Goal: Task Accomplishment & Management: Manage account settings

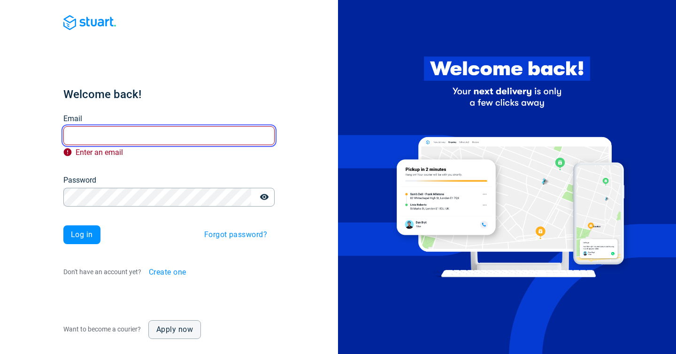
type input "[EMAIL_ADDRESS][DOMAIN_NAME]"
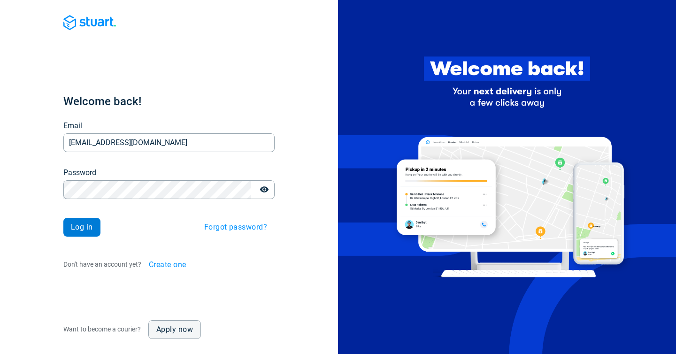
click at [75, 228] on span "Log in" at bounding box center [82, 228] width 22 height 8
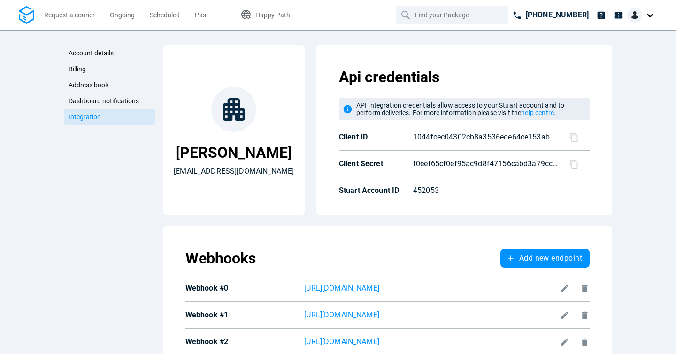
click at [572, 142] on icon at bounding box center [574, 137] width 10 height 10
click at [570, 169] on icon at bounding box center [574, 164] width 10 height 10
